Goal: Navigation & Orientation: Find specific page/section

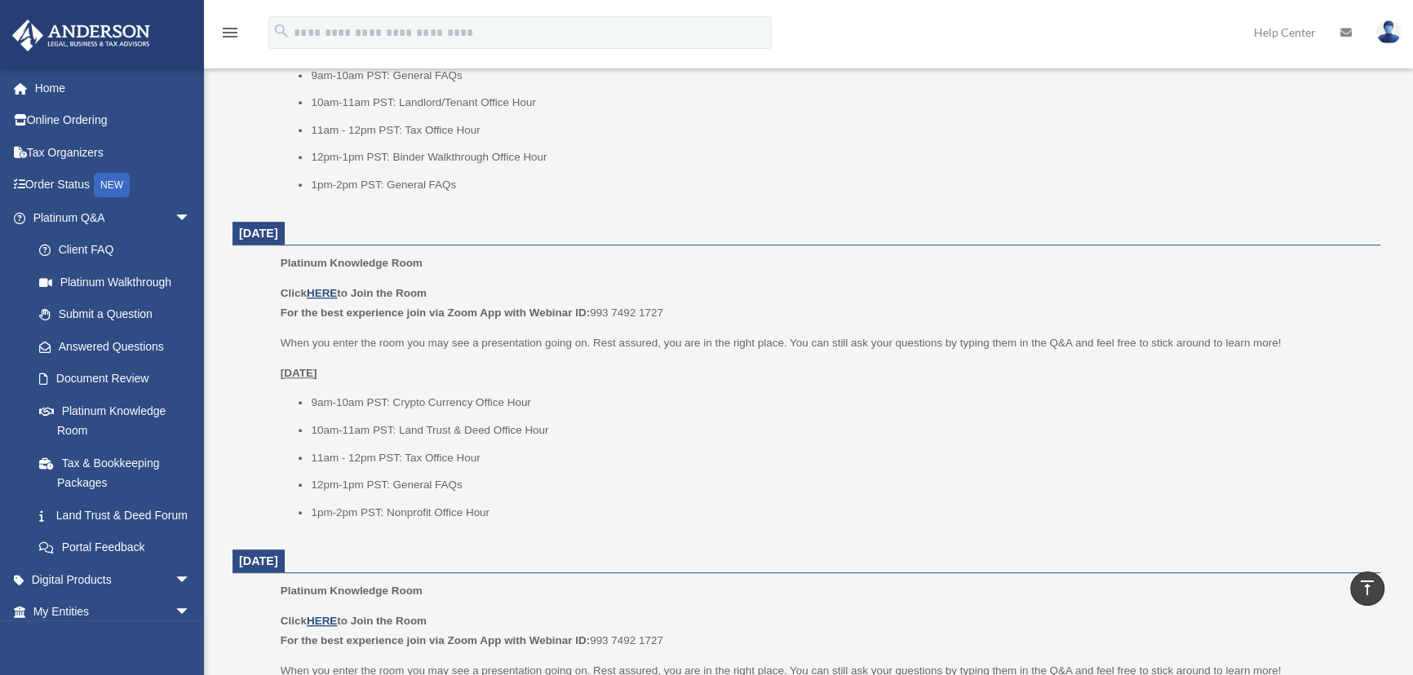
scroll to position [1037, 0]
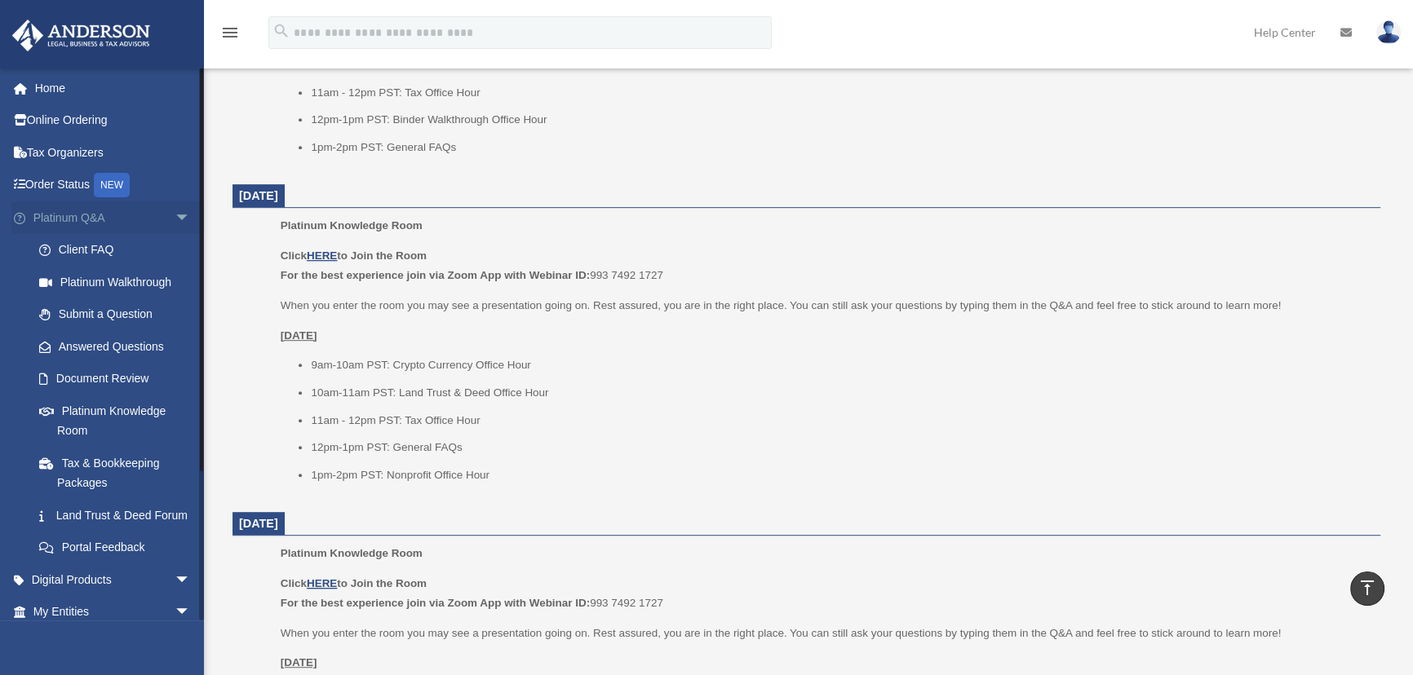
click at [175, 216] on span "arrow_drop_down" at bounding box center [191, 217] width 33 height 33
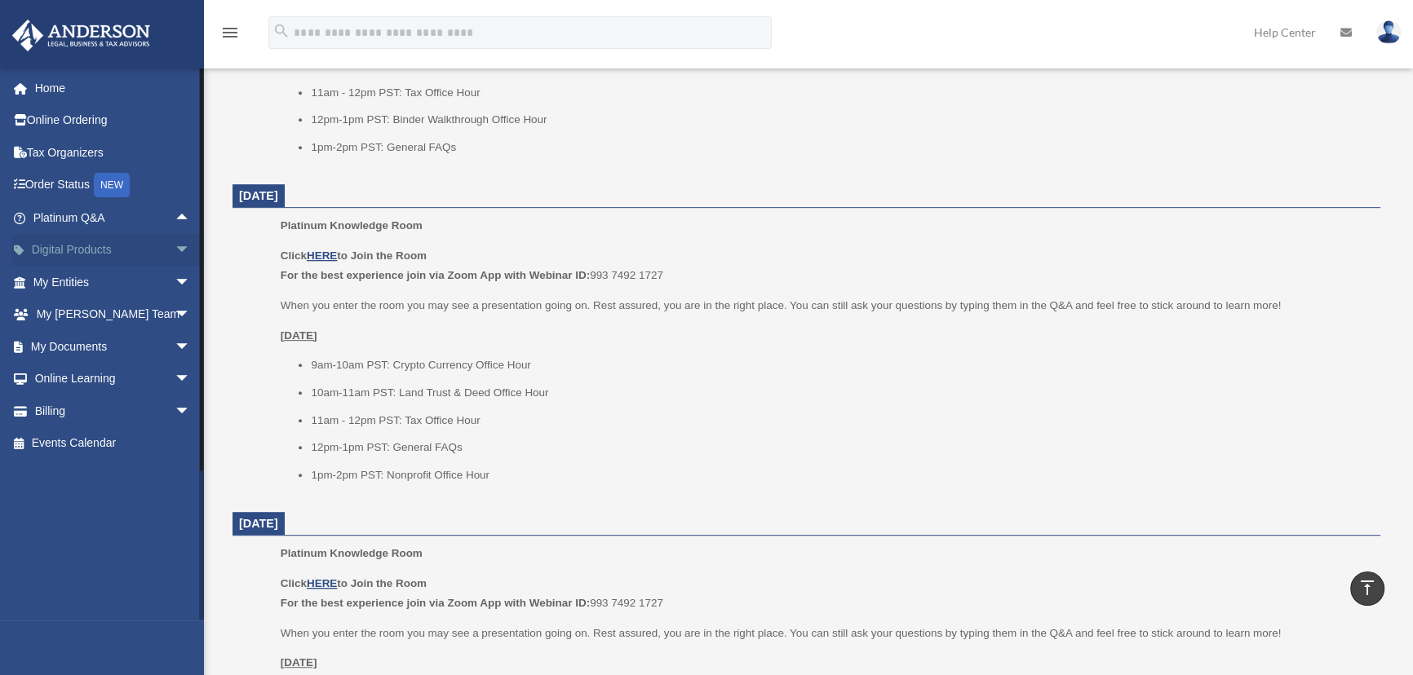
click at [175, 249] on span "arrow_drop_down" at bounding box center [191, 250] width 33 height 33
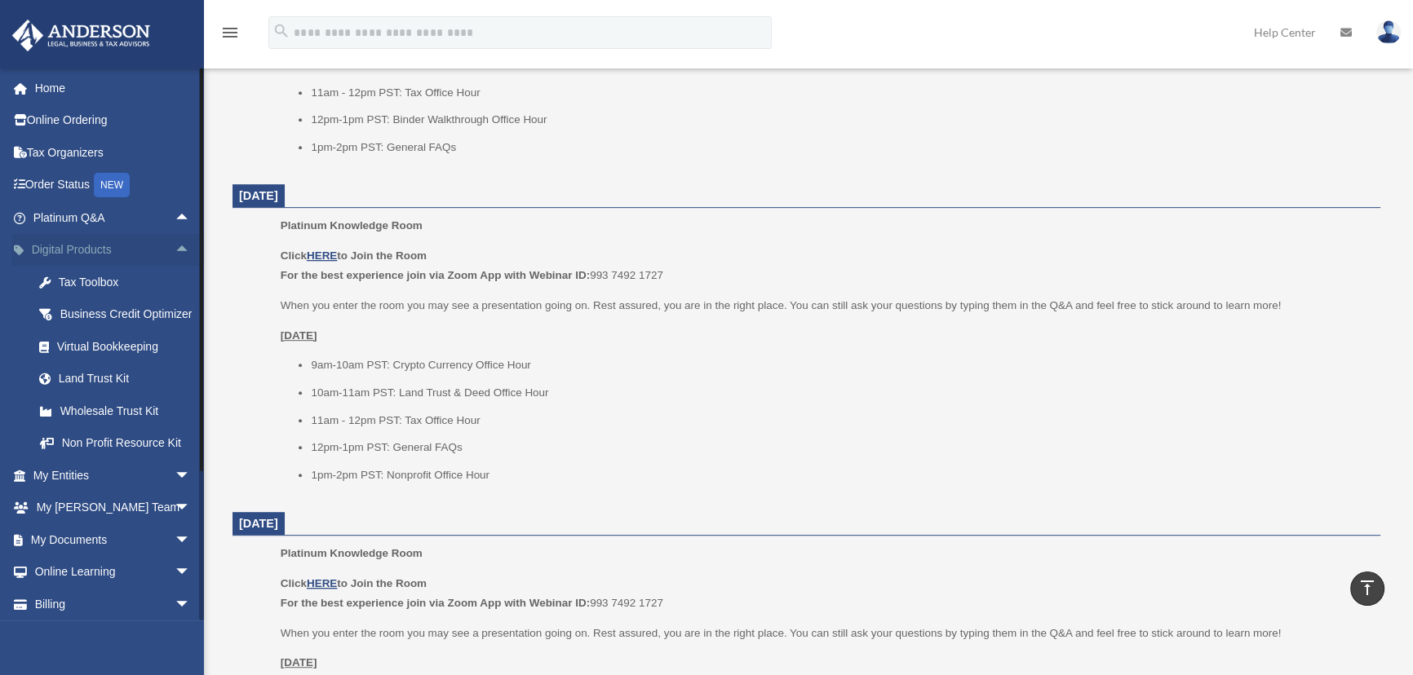
click at [175, 249] on span "arrow_drop_up" at bounding box center [191, 250] width 33 height 33
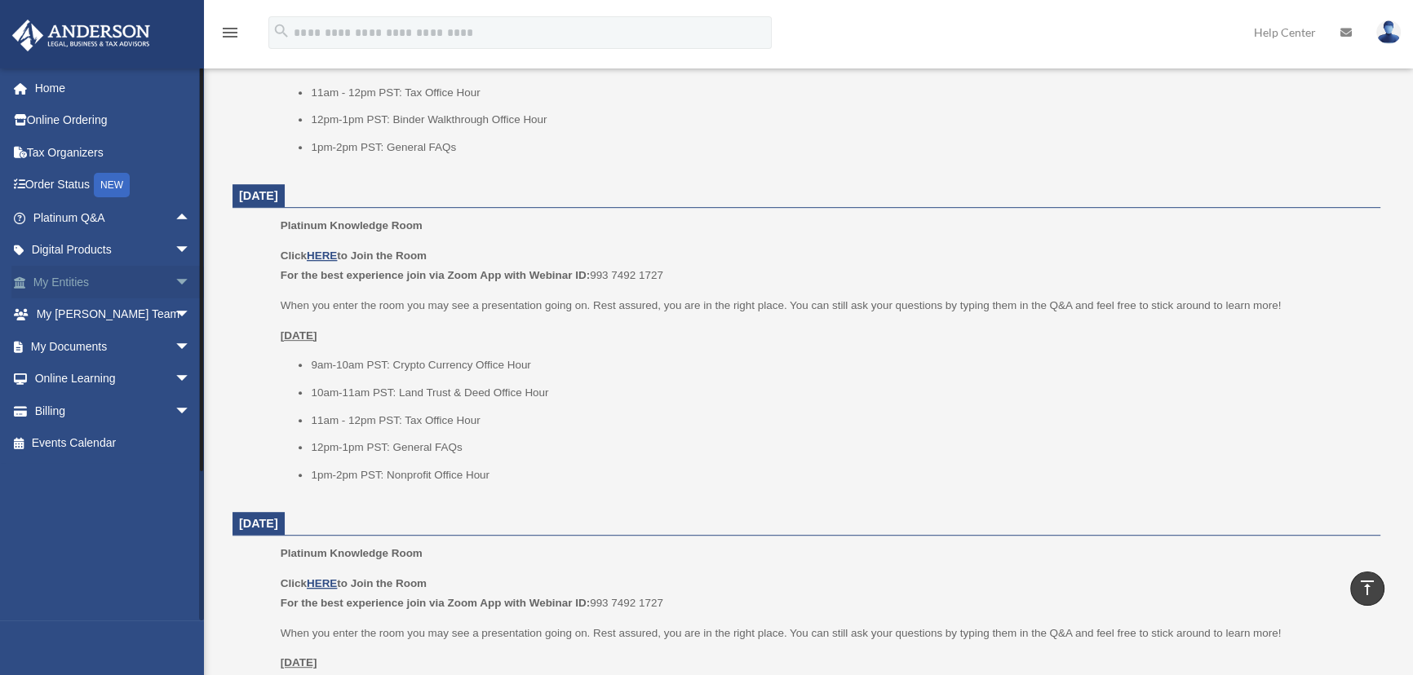
click at [175, 274] on span "arrow_drop_down" at bounding box center [191, 282] width 33 height 33
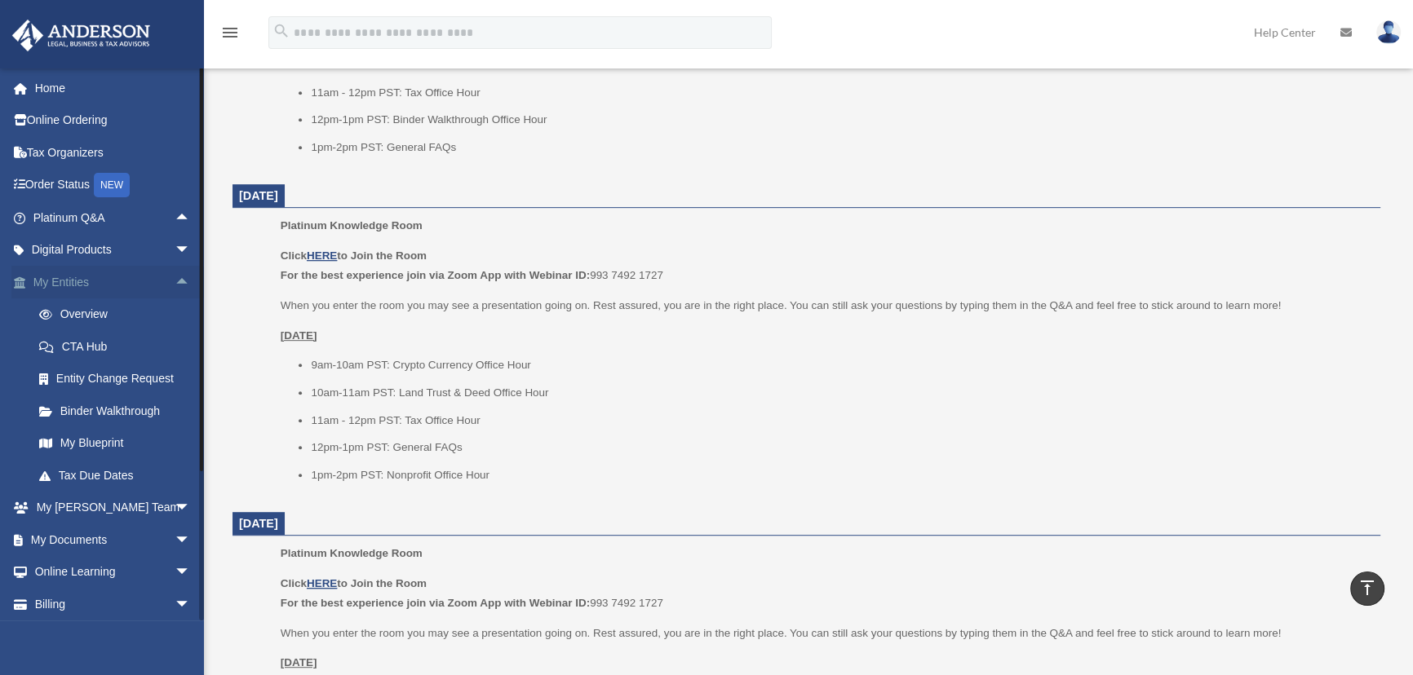
click at [175, 283] on span "arrow_drop_up" at bounding box center [191, 282] width 33 height 33
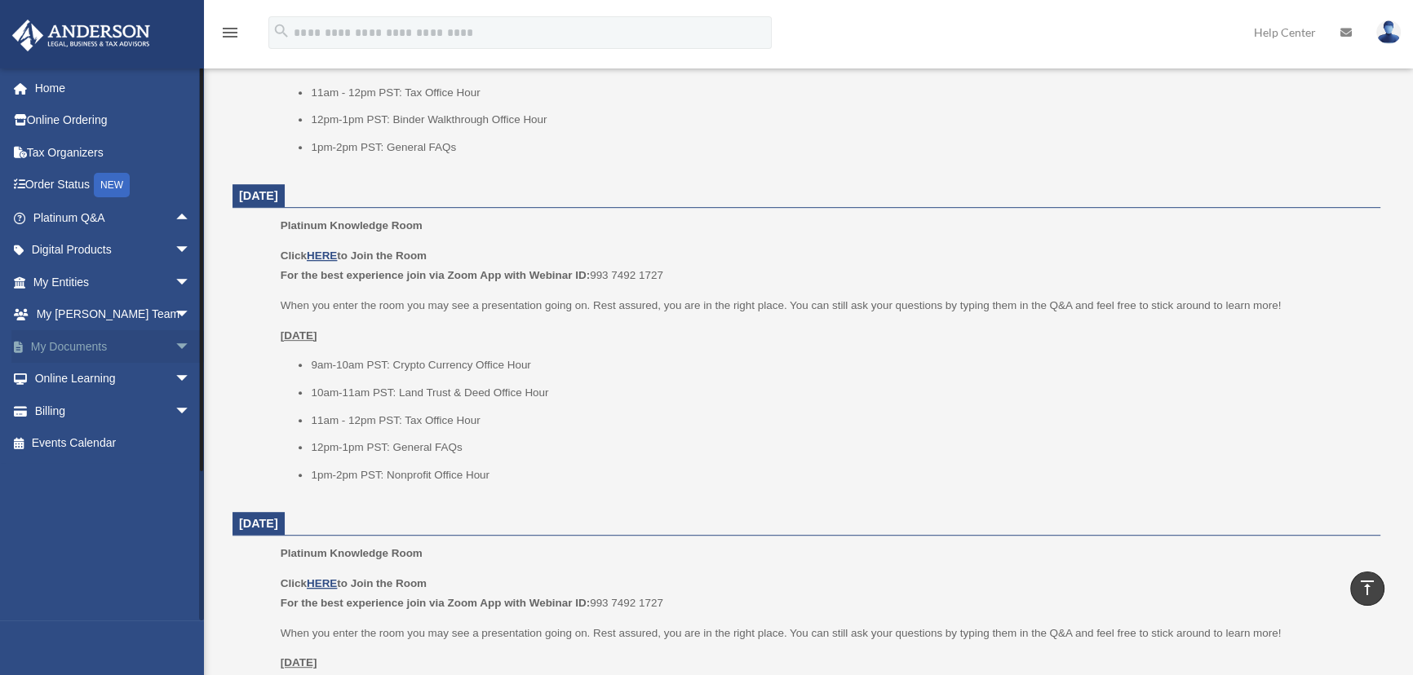
click at [175, 343] on span "arrow_drop_down" at bounding box center [191, 346] width 33 height 33
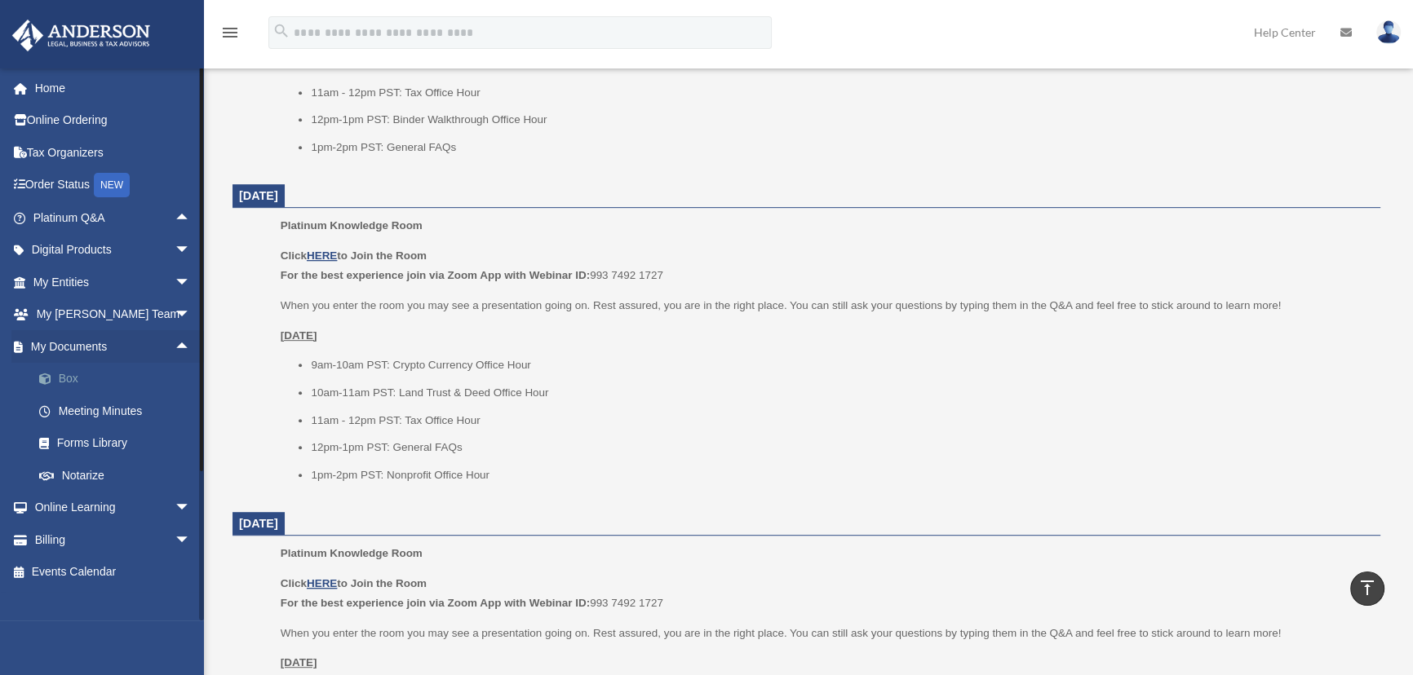
click at [73, 382] on link "Box" at bounding box center [119, 379] width 192 height 33
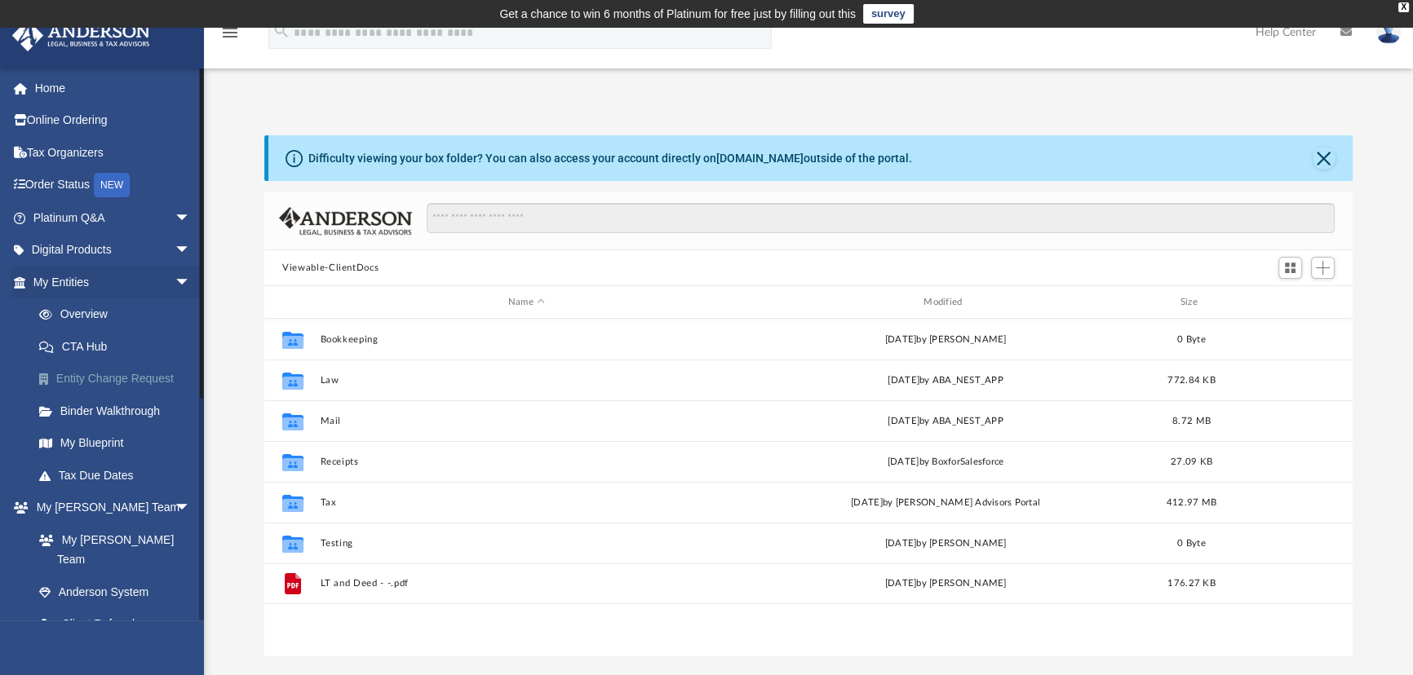
scroll to position [359, 1077]
click at [175, 275] on span "arrow_drop_down" at bounding box center [191, 282] width 33 height 33
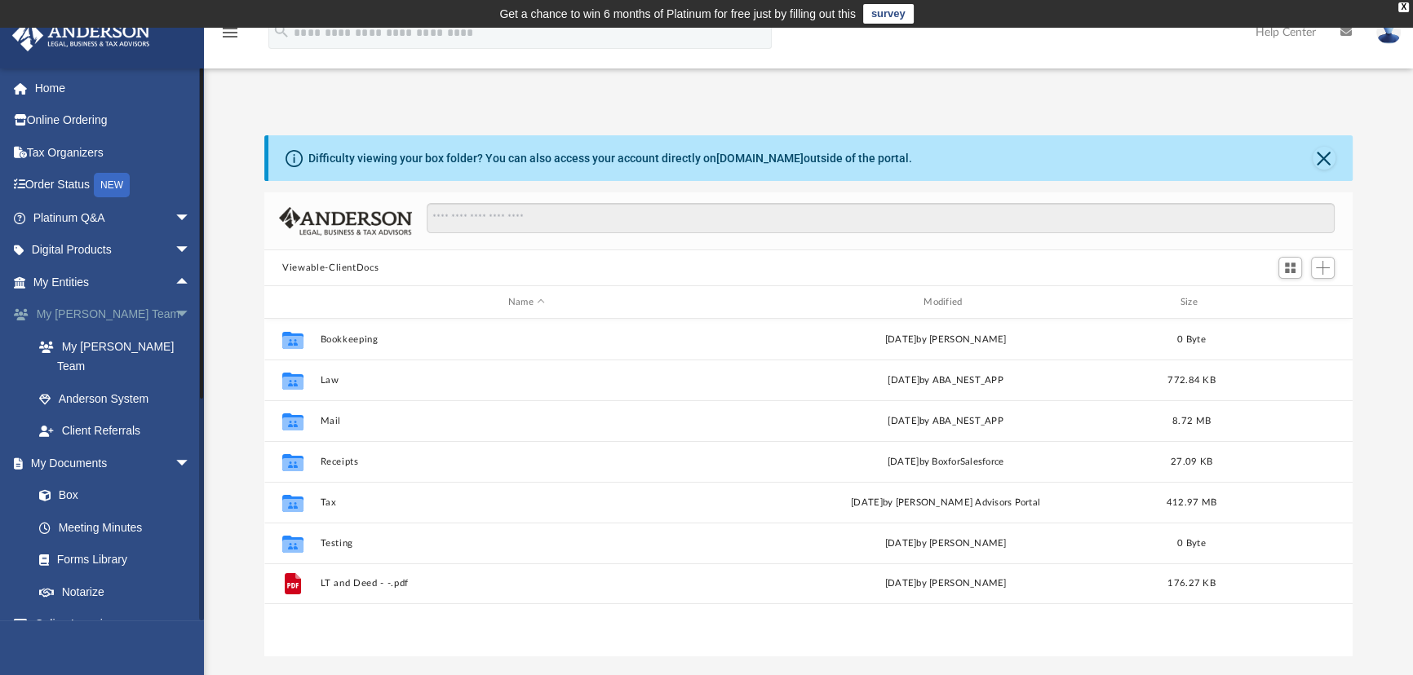
click at [175, 316] on span "arrow_drop_down" at bounding box center [191, 314] width 33 height 33
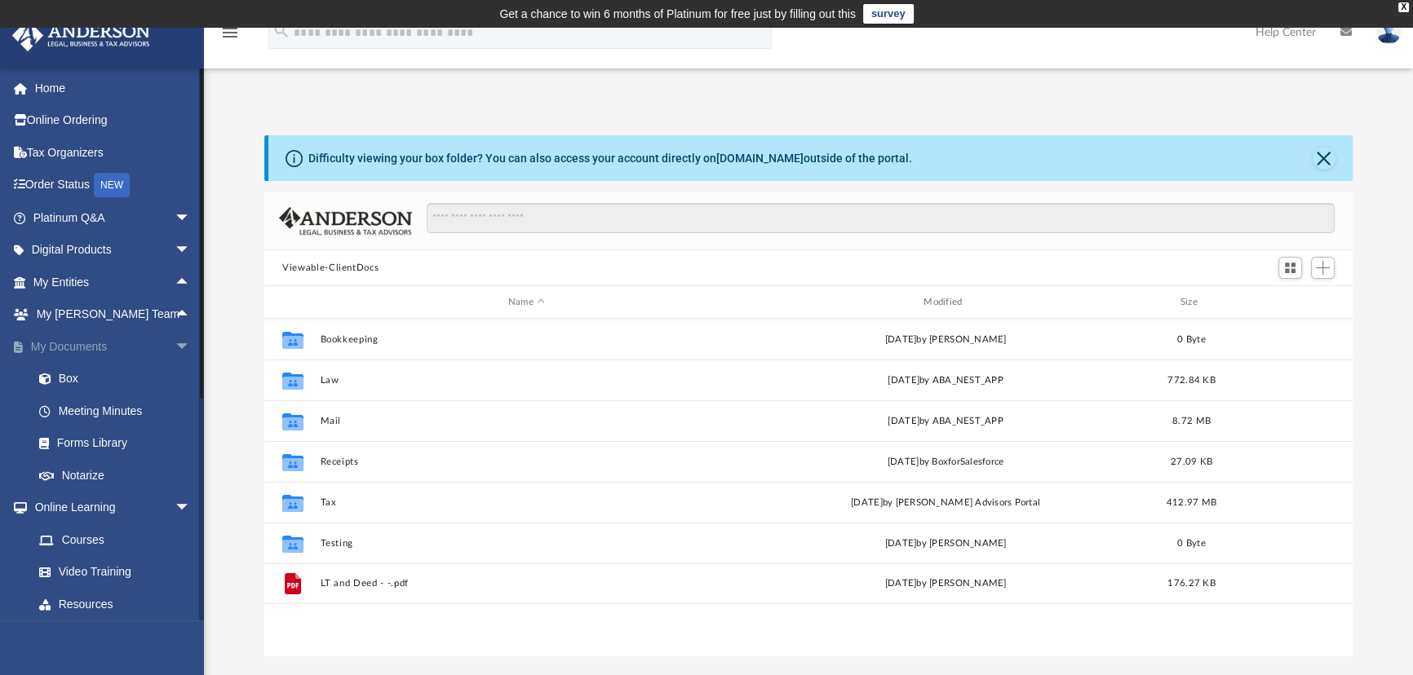
click at [175, 347] on span "arrow_drop_down" at bounding box center [191, 346] width 33 height 33
click at [175, 374] on span "arrow_drop_down" at bounding box center [191, 379] width 33 height 33
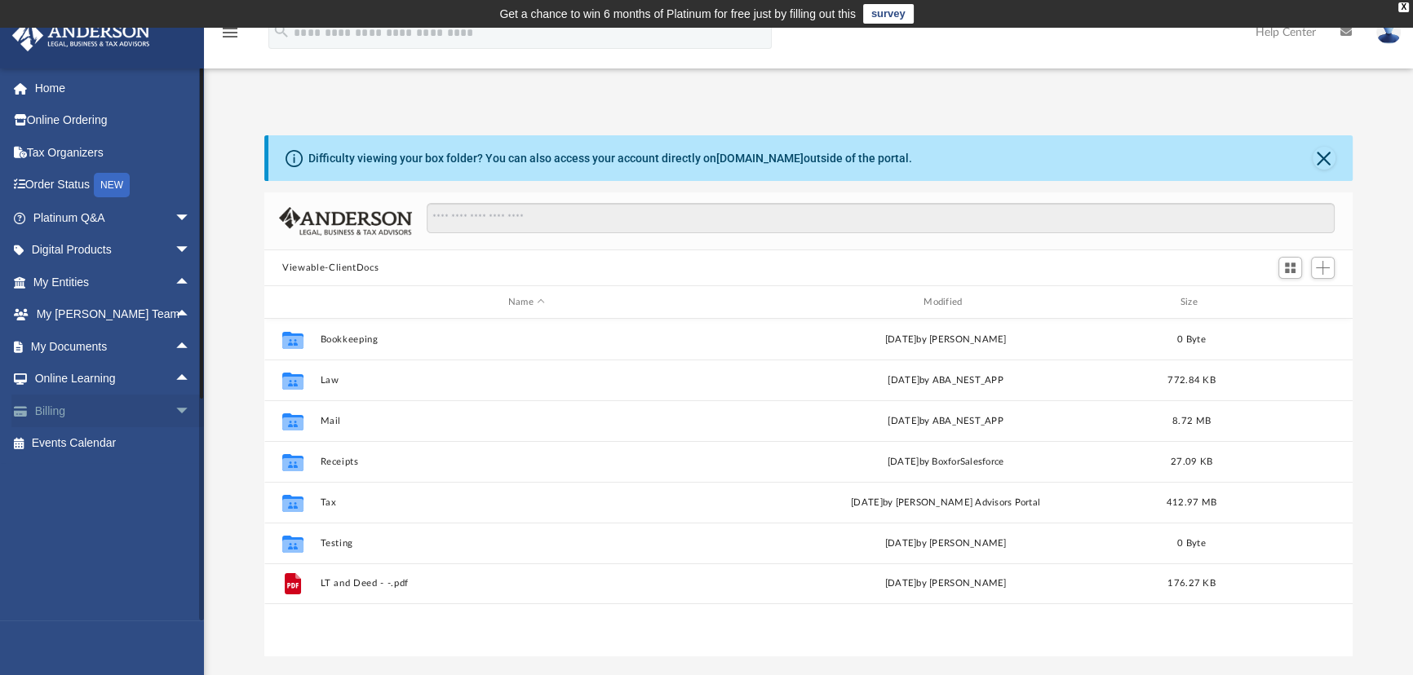
click at [175, 405] on span "arrow_drop_down" at bounding box center [191, 411] width 33 height 33
click at [175, 413] on span "arrow_drop_up" at bounding box center [191, 411] width 33 height 33
